Goal: Transaction & Acquisition: Download file/media

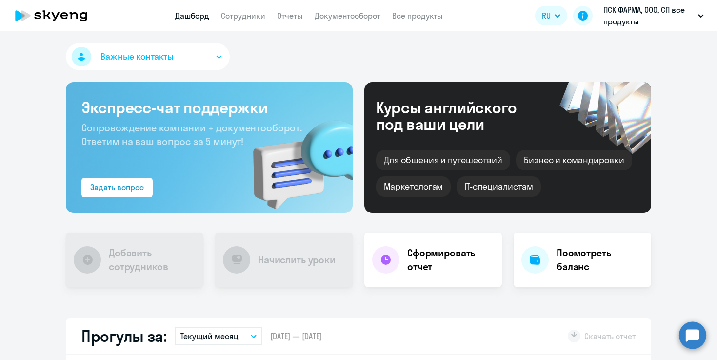
select select "30"
click at [285, 20] on link "Отчеты" at bounding box center [290, 16] width 26 height 10
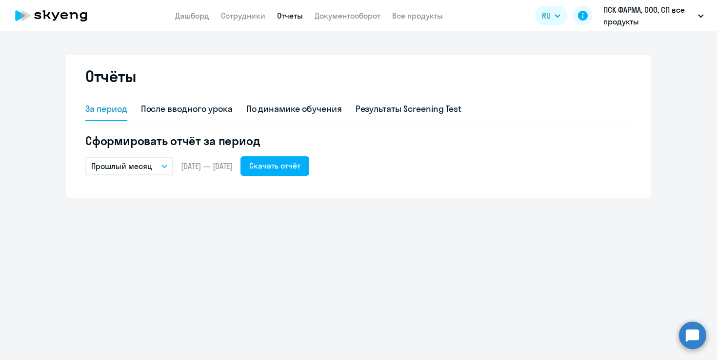
click at [163, 168] on button "Прошлый месяц" at bounding box center [129, 166] width 88 height 19
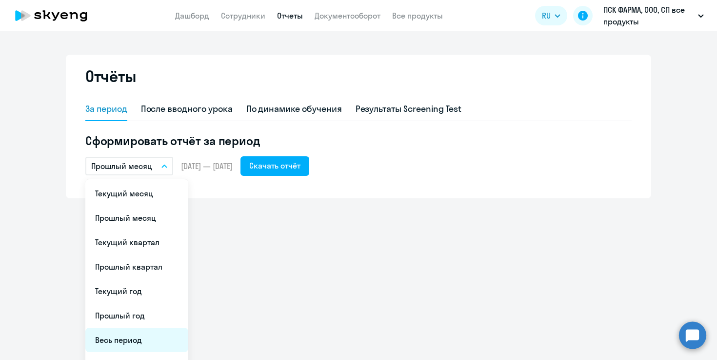
scroll to position [19, 0]
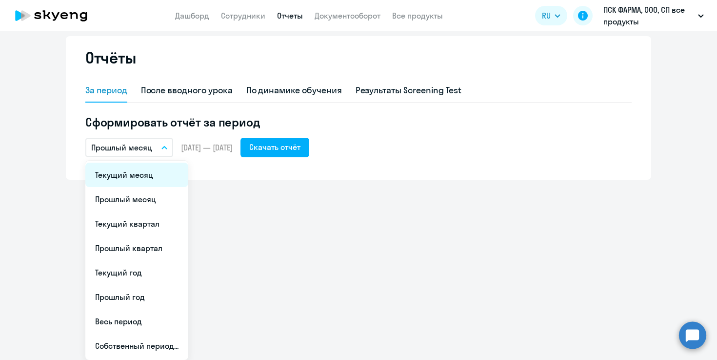
click at [142, 180] on li "Текущий месяц" at bounding box center [136, 174] width 103 height 24
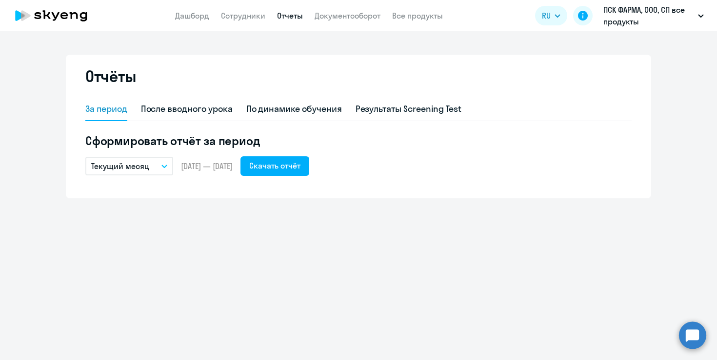
scroll to position [0, 0]
click at [301, 167] on div "Скачать отчёт" at bounding box center [274, 166] width 51 height 12
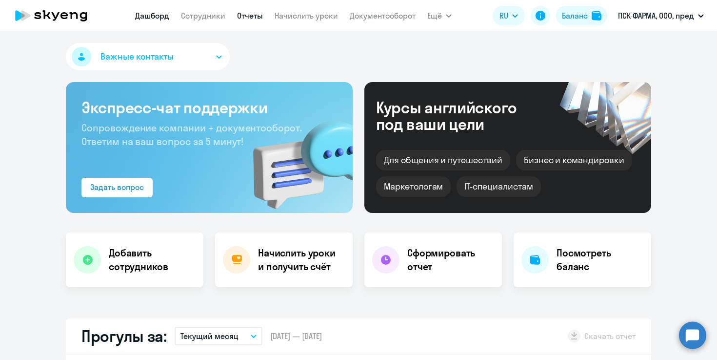
click at [255, 14] on link "Отчеты" at bounding box center [250, 16] width 26 height 10
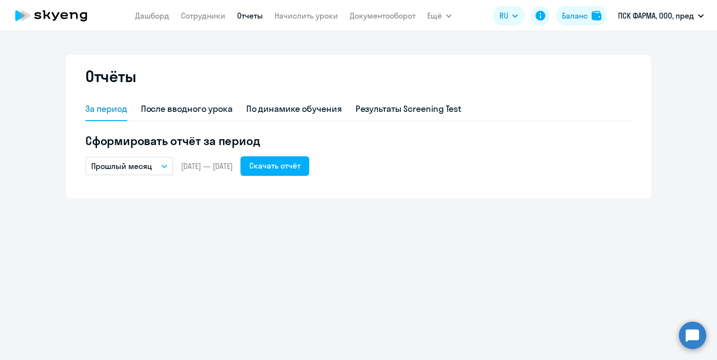
click at [142, 175] on div "Прошлый месяц – 01.07.2025 — 31.07.2025 Скачать отчёт" at bounding box center [358, 166] width 546 height 20
click at [144, 167] on p "Прошлый месяц" at bounding box center [121, 166] width 61 height 12
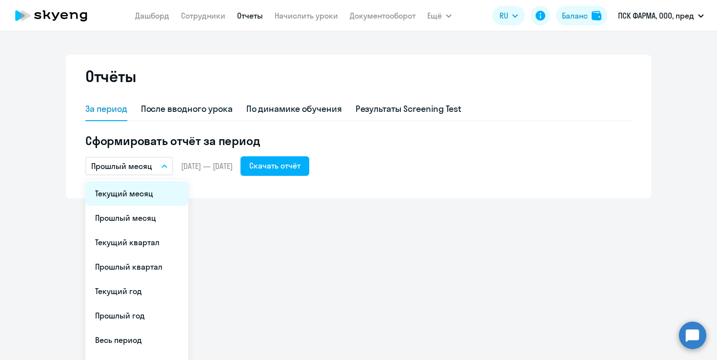
click at [131, 203] on li "Текущий месяц" at bounding box center [136, 193] width 103 height 24
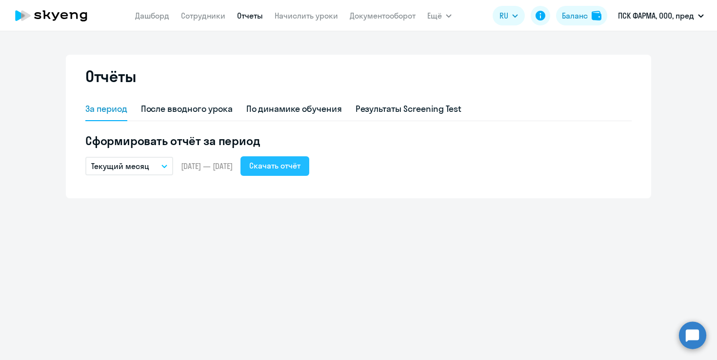
click at [301, 168] on div "Скачать отчёт" at bounding box center [274, 166] width 51 height 12
